Goal: Task Accomplishment & Management: Manage account settings

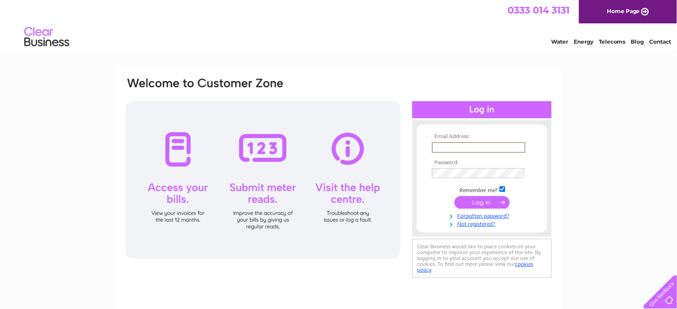
click at [494, 147] on input "text" at bounding box center [478, 147] width 93 height 11
type input "j.clark@clarkscanterbury.com"
click at [477, 199] on input "submit" at bounding box center [481, 201] width 55 height 13
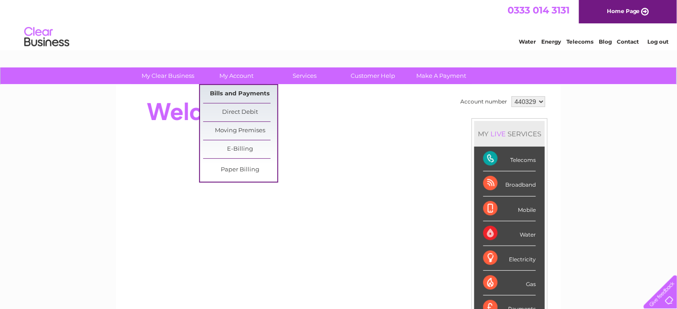
click at [237, 92] on link "Bills and Payments" at bounding box center [240, 94] width 74 height 18
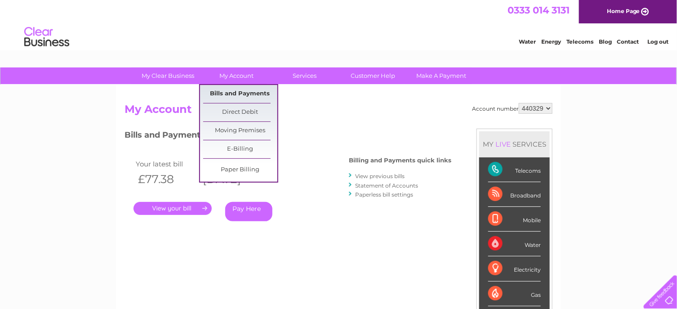
click at [237, 93] on link "Bills and Payments" at bounding box center [240, 94] width 74 height 18
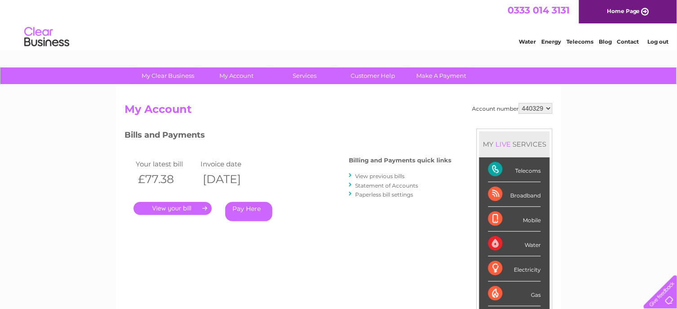
click at [370, 176] on link "View previous bills" at bounding box center [379, 176] width 49 height 7
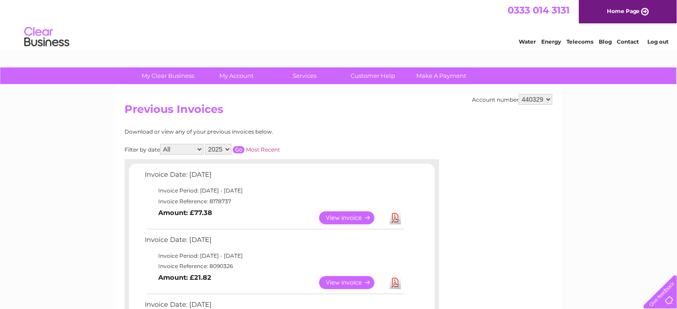
click at [358, 219] on link "View" at bounding box center [352, 217] width 66 height 13
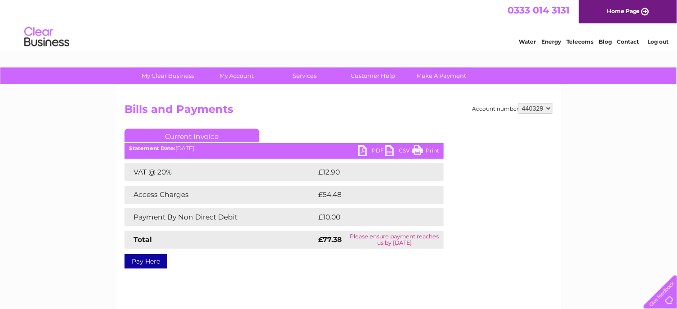
click at [431, 151] on link "Print" at bounding box center [425, 151] width 27 height 13
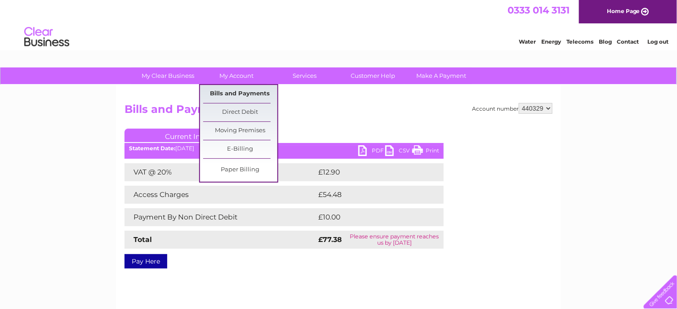
click at [248, 93] on link "Bills and Payments" at bounding box center [240, 94] width 74 height 18
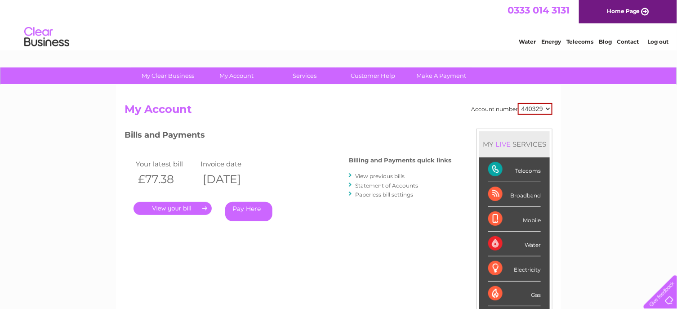
click at [387, 177] on link "View previous bills" at bounding box center [379, 176] width 49 height 7
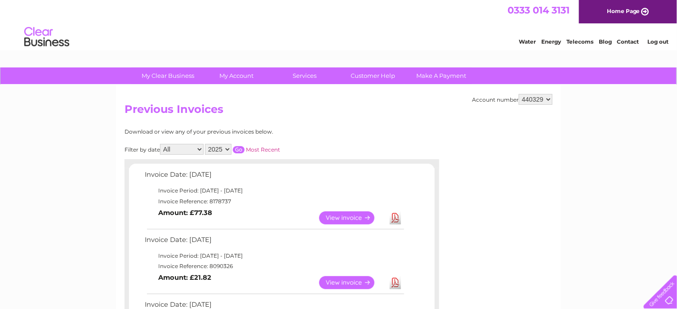
click at [661, 40] on link "Log out" at bounding box center [657, 41] width 21 height 7
